Goal: Task Accomplishment & Management: Use online tool/utility

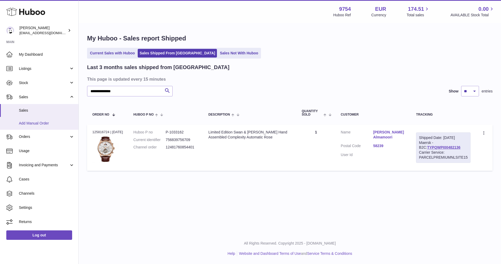
click at [35, 125] on span "Add Manual Order" at bounding box center [47, 123] width 56 height 5
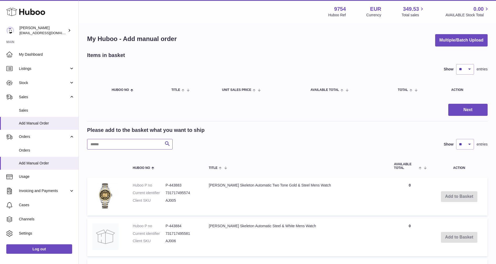
click at [132, 142] on input "text" at bounding box center [130, 144] width 86 height 10
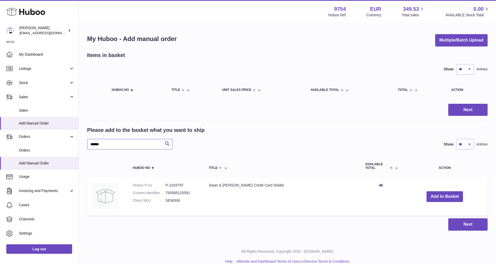
type input "******"
